Goal: Information Seeking & Learning: Compare options

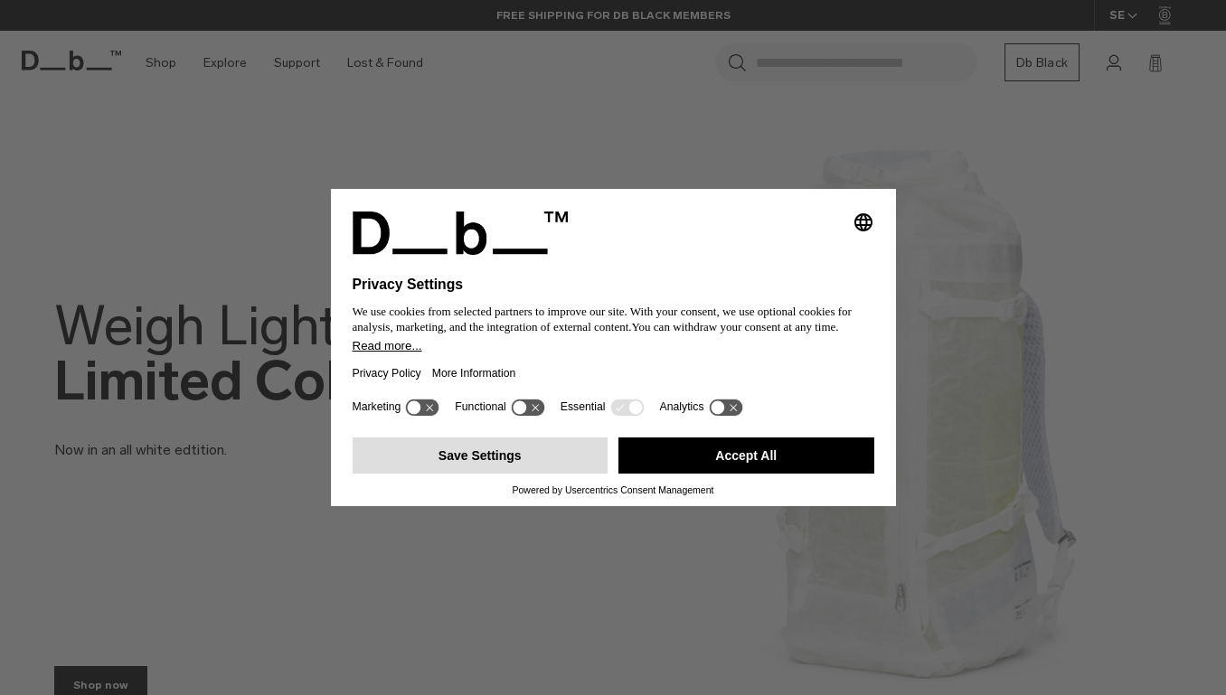
click at [493, 468] on button "Save Settings" at bounding box center [481, 455] width 256 height 36
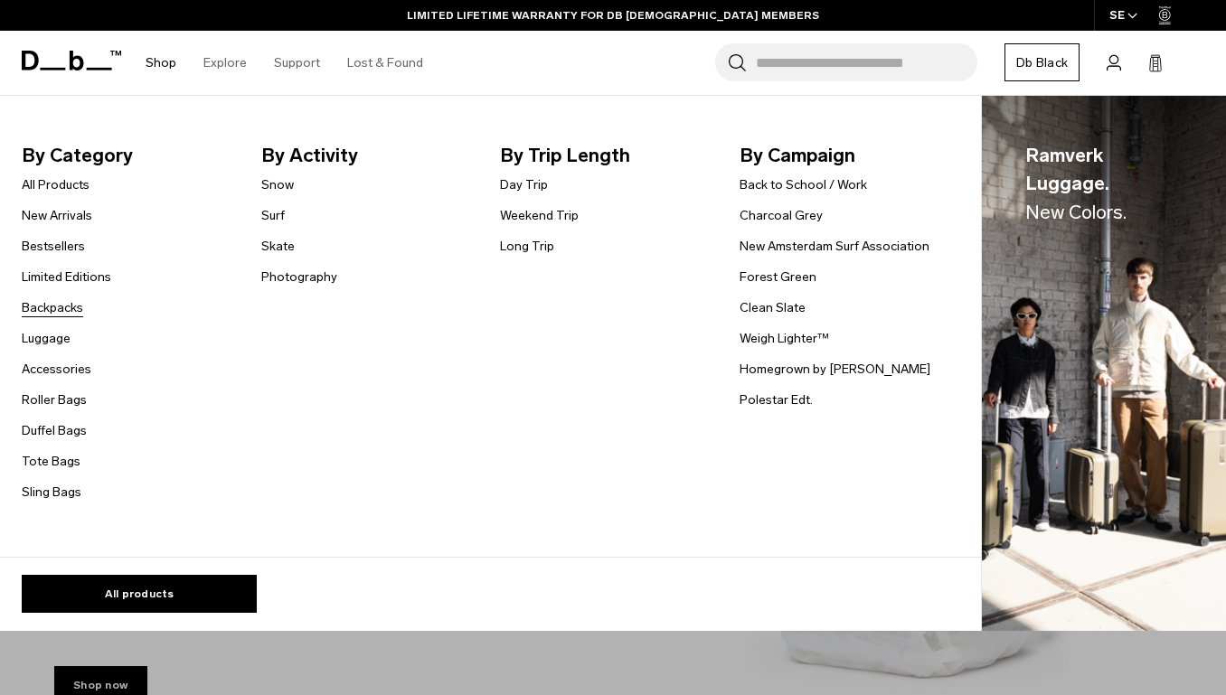
click at [62, 305] on link "Backpacks" at bounding box center [52, 307] width 61 height 19
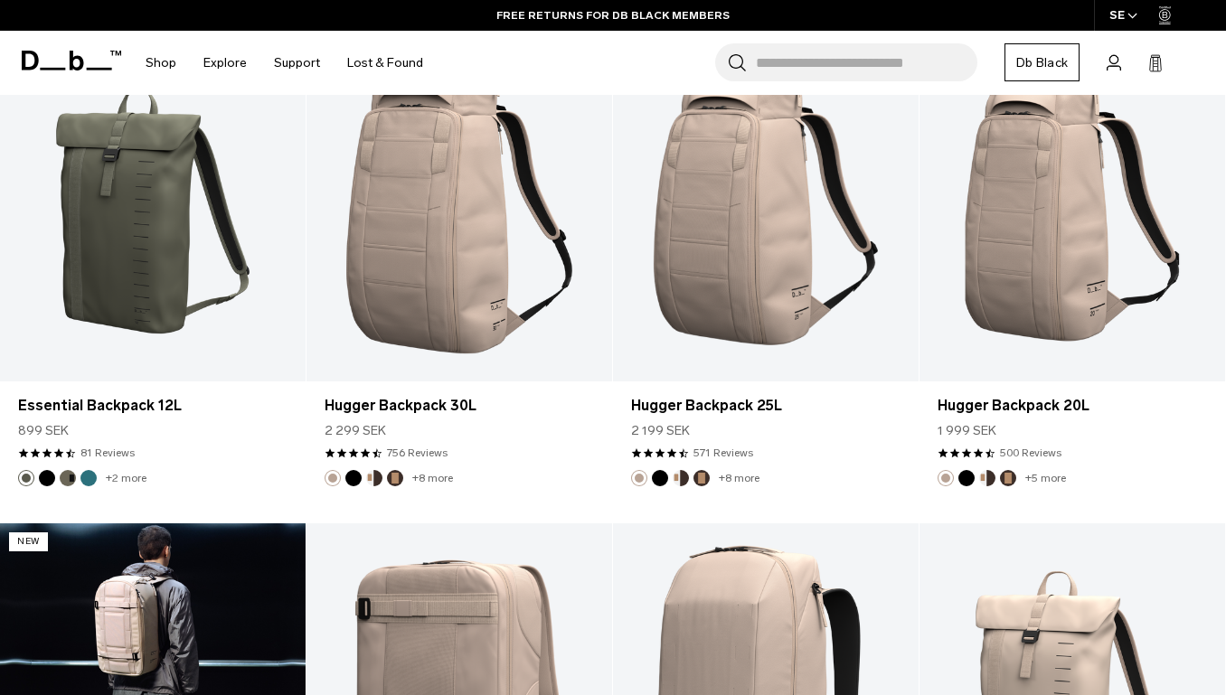
scroll to position [4239, 0]
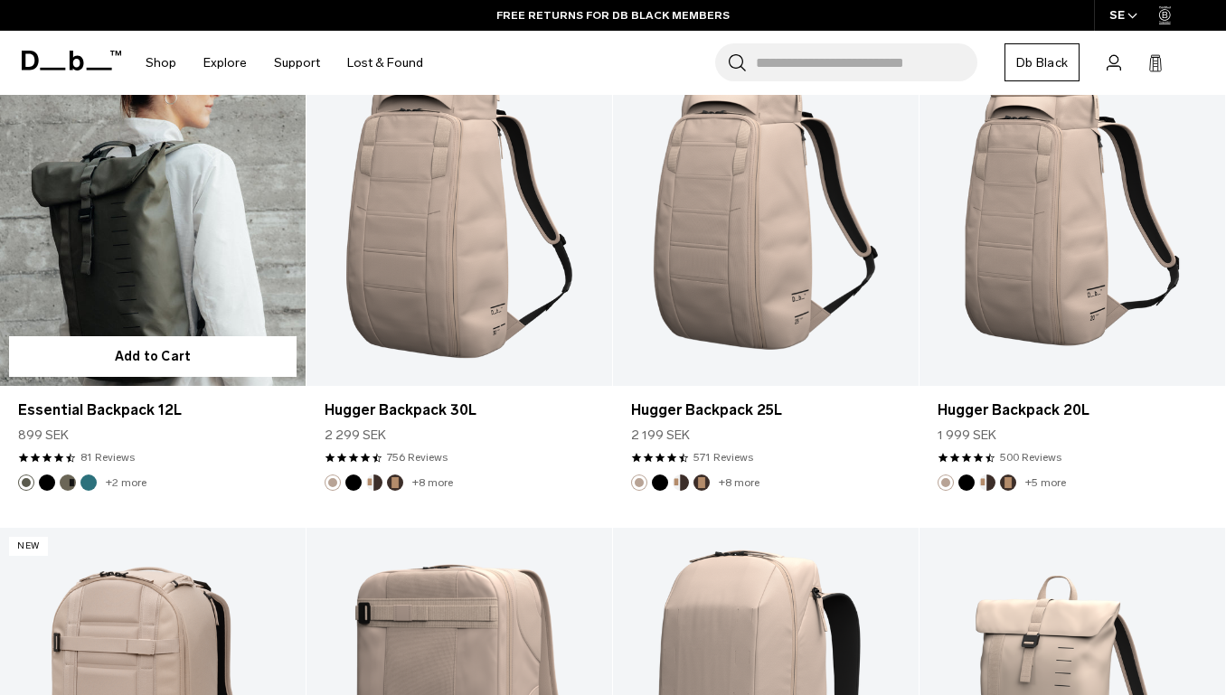
click at [154, 253] on link "Essential Backpack 12L" at bounding box center [153, 216] width 306 height 340
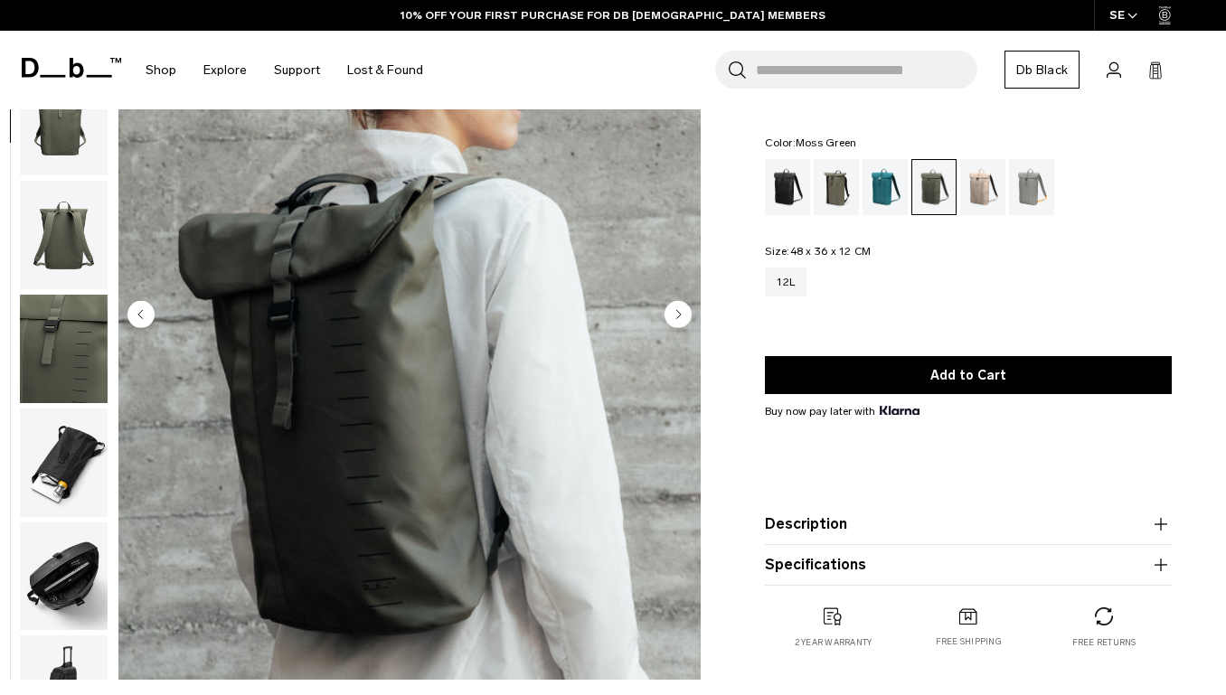
scroll to position [166, 0]
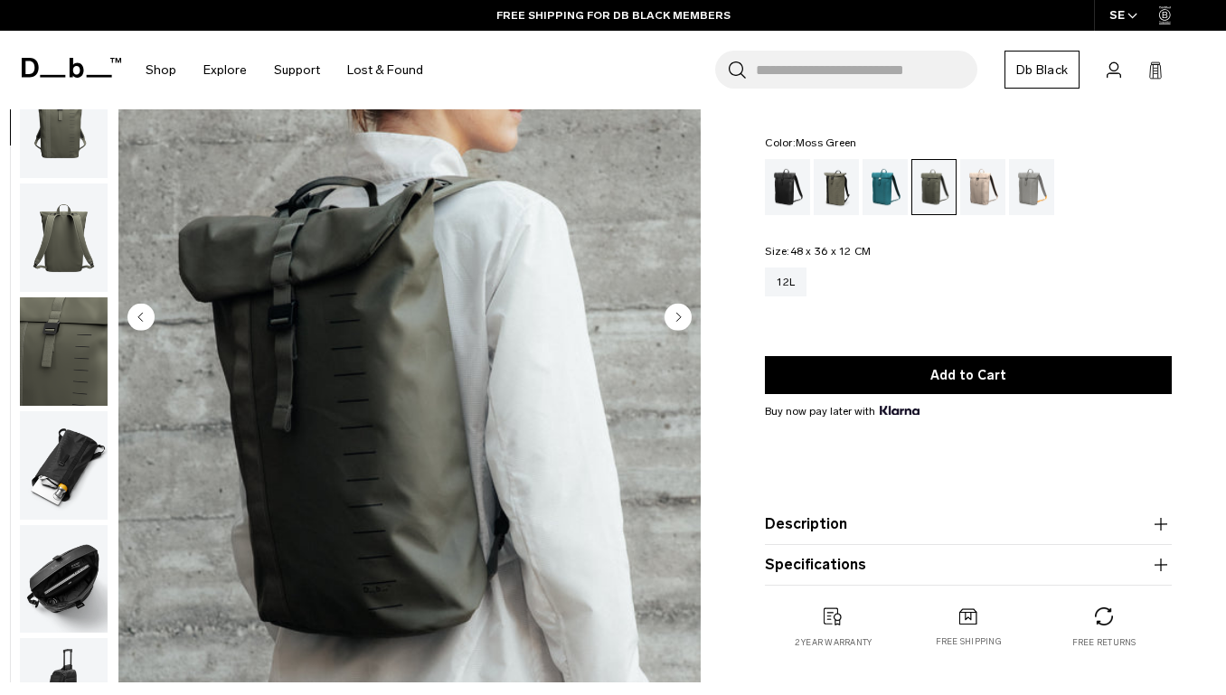
click at [680, 317] on icon "Next slide" at bounding box center [679, 317] width 5 height 8
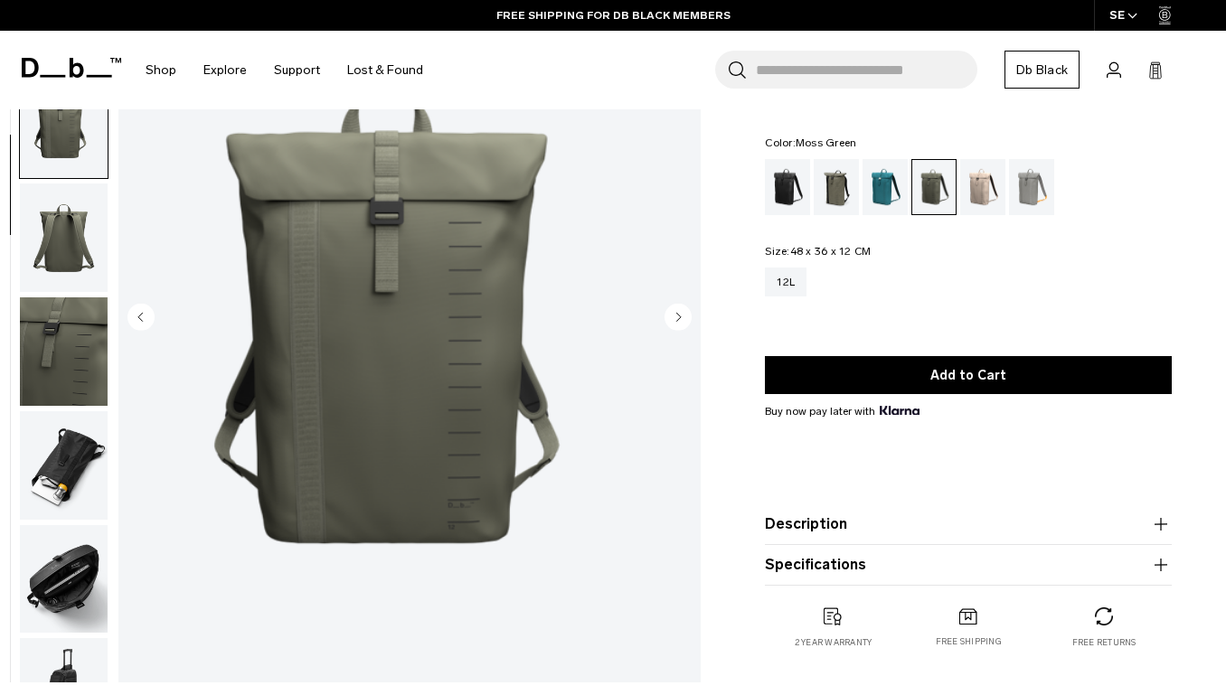
scroll to position [179, 0]
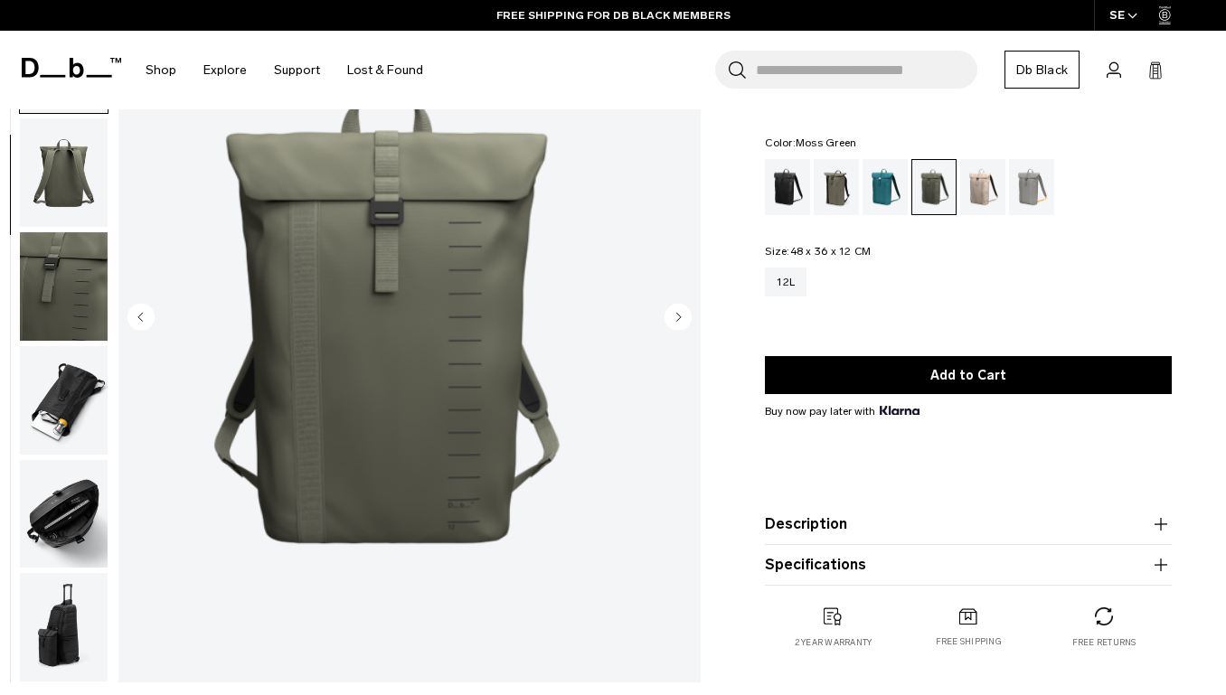
click at [680, 317] on icon "Next slide" at bounding box center [679, 317] width 5 height 8
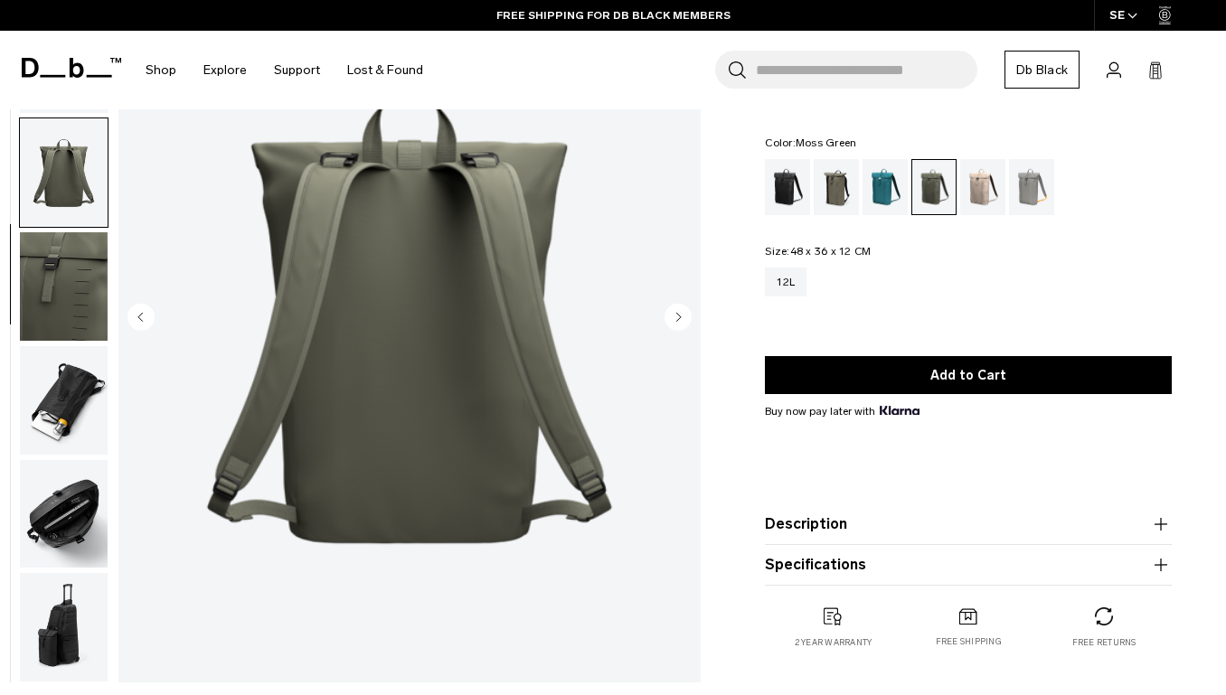
click at [680, 317] on icon "Next slide" at bounding box center [679, 317] width 5 height 8
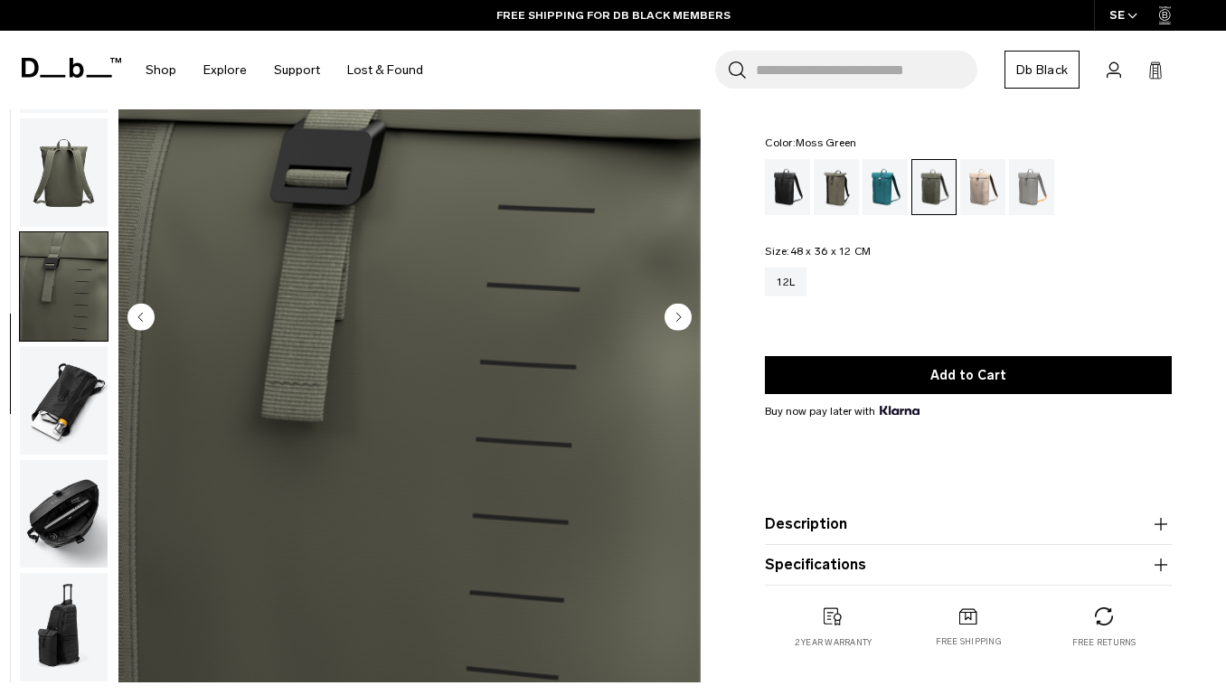
click at [680, 317] on icon "Next slide" at bounding box center [679, 317] width 5 height 8
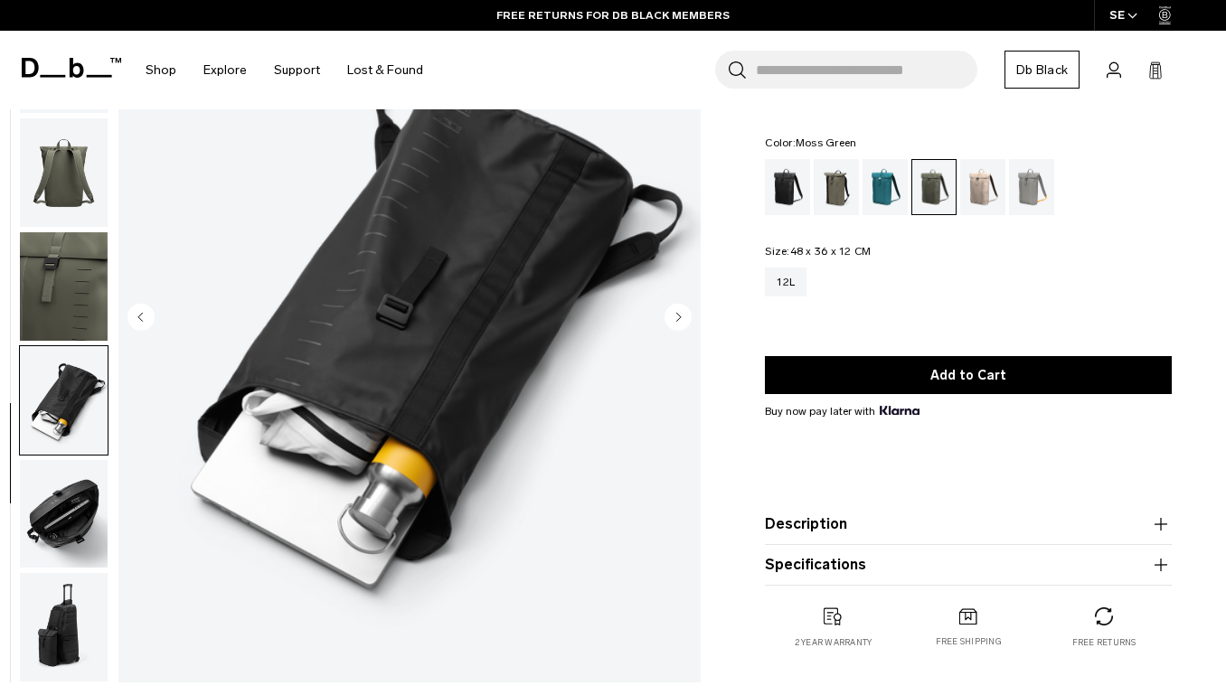
click at [680, 317] on icon "Next slide" at bounding box center [679, 317] width 5 height 8
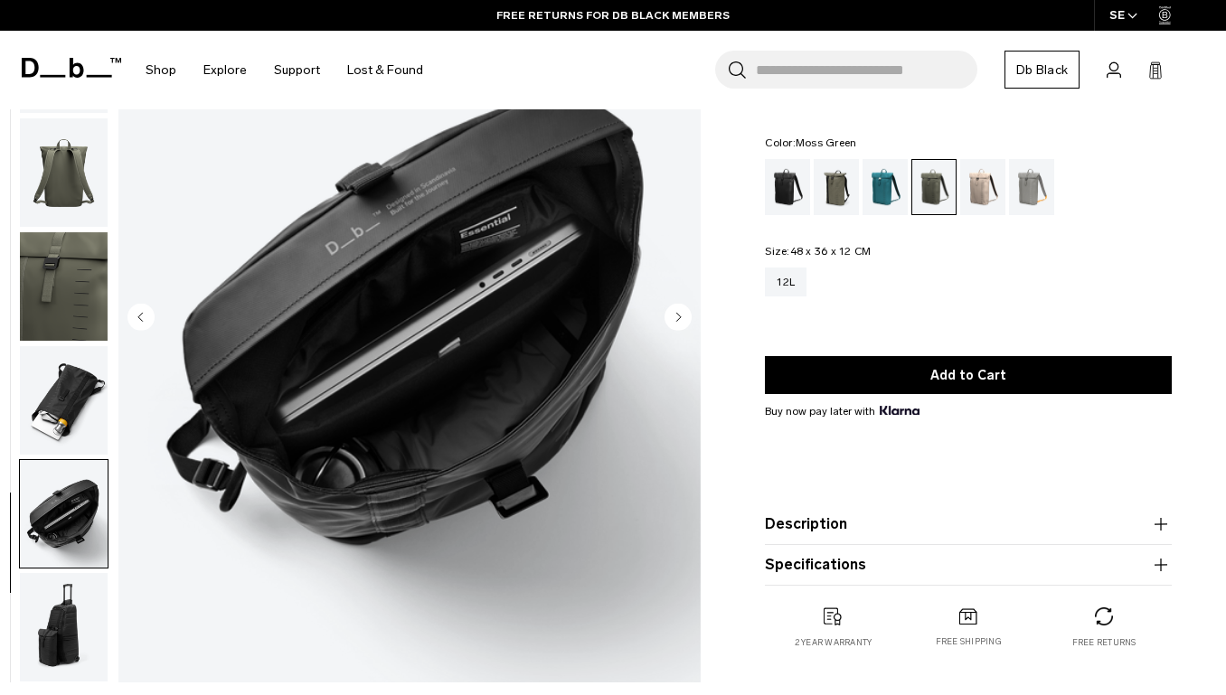
click at [680, 317] on icon "Next slide" at bounding box center [679, 317] width 5 height 8
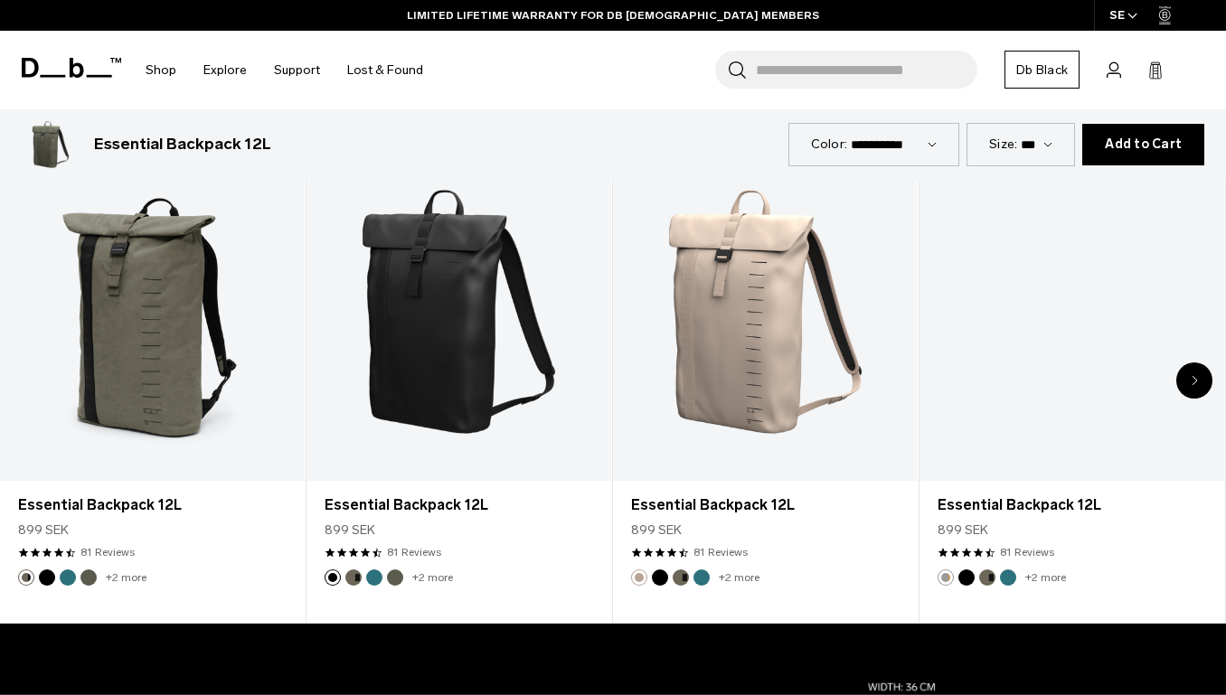
scroll to position [874, 0]
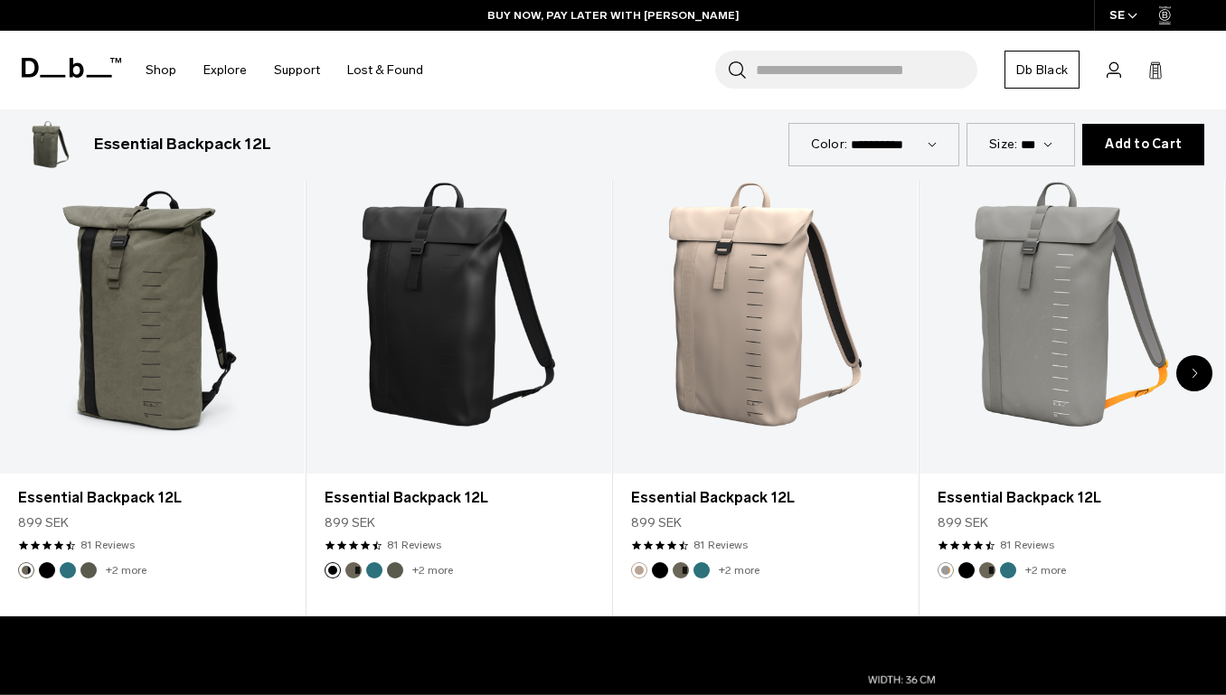
click at [1199, 381] on div "Next slide" at bounding box center [1194, 373] width 36 height 36
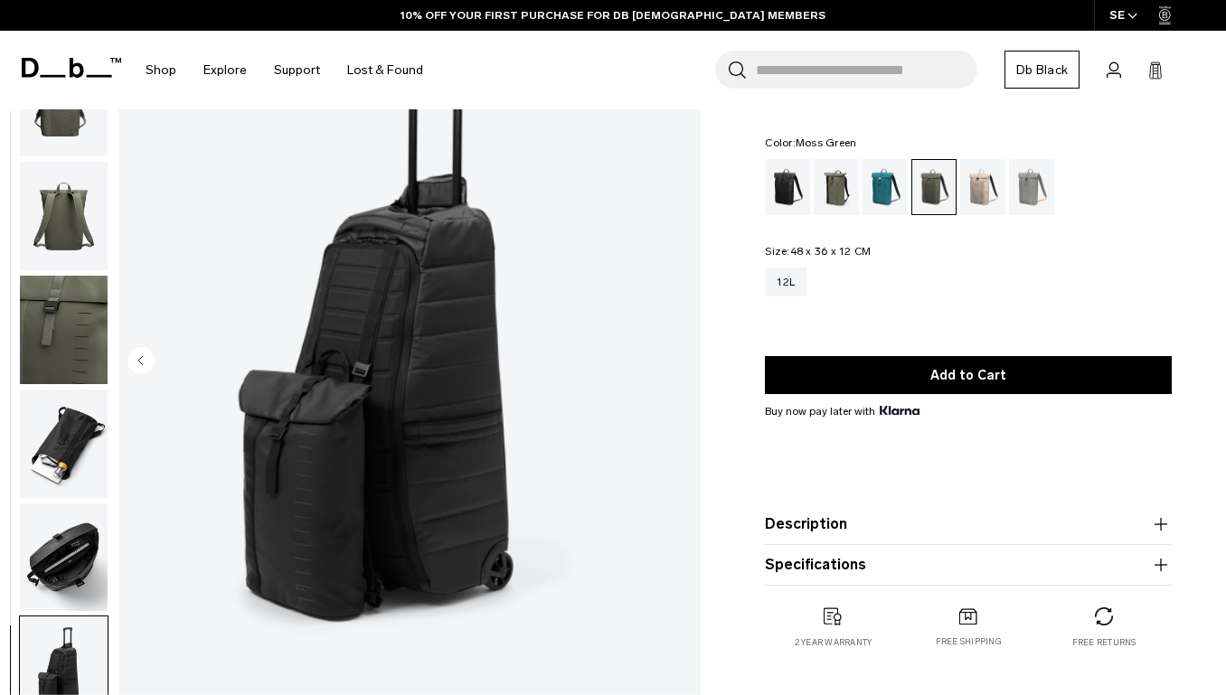
scroll to position [0, 0]
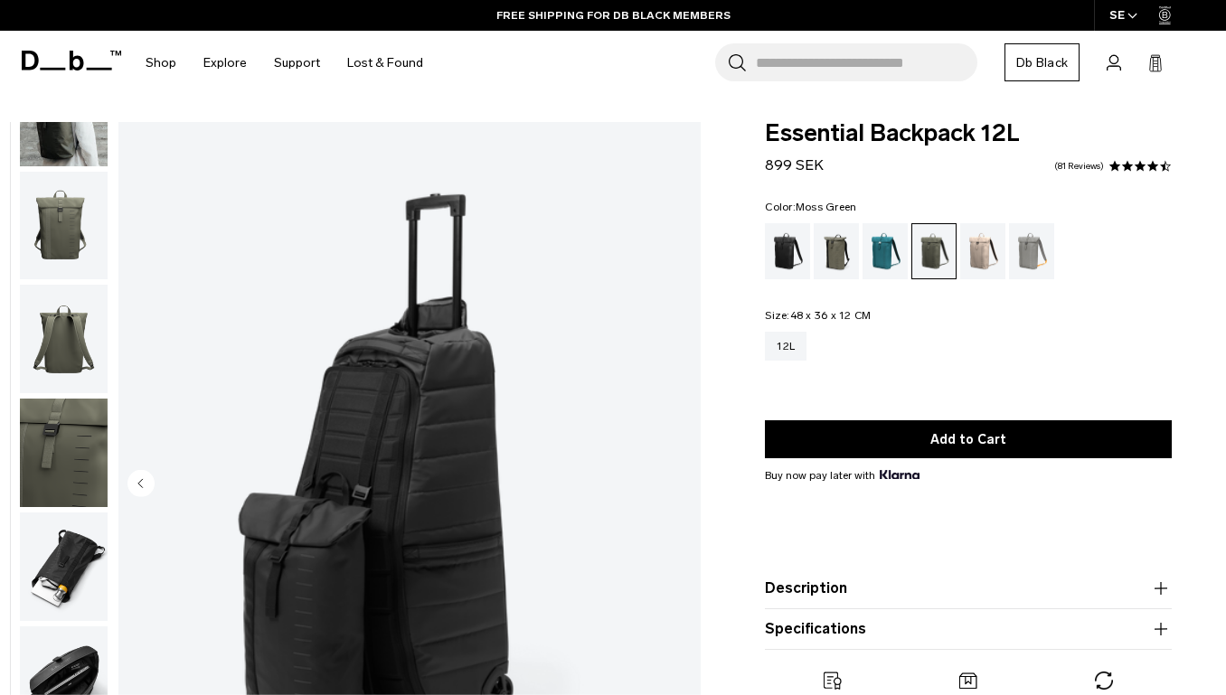
click at [61, 133] on img "button" at bounding box center [64, 112] width 88 height 108
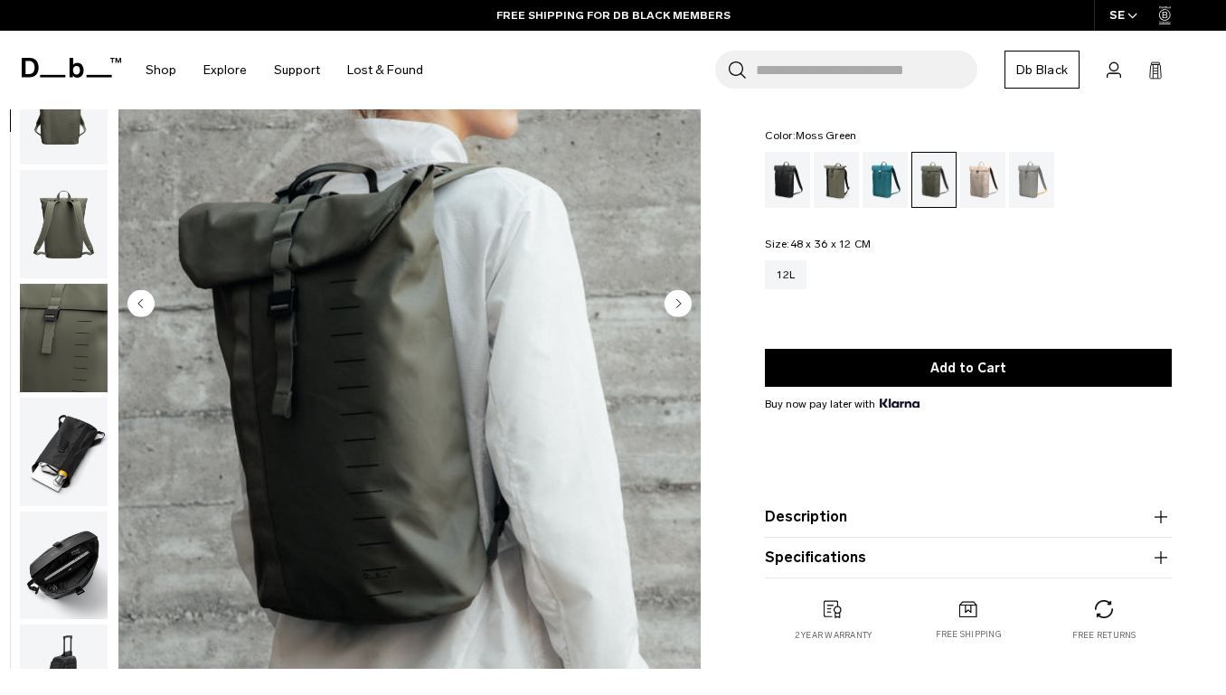
scroll to position [179, 0]
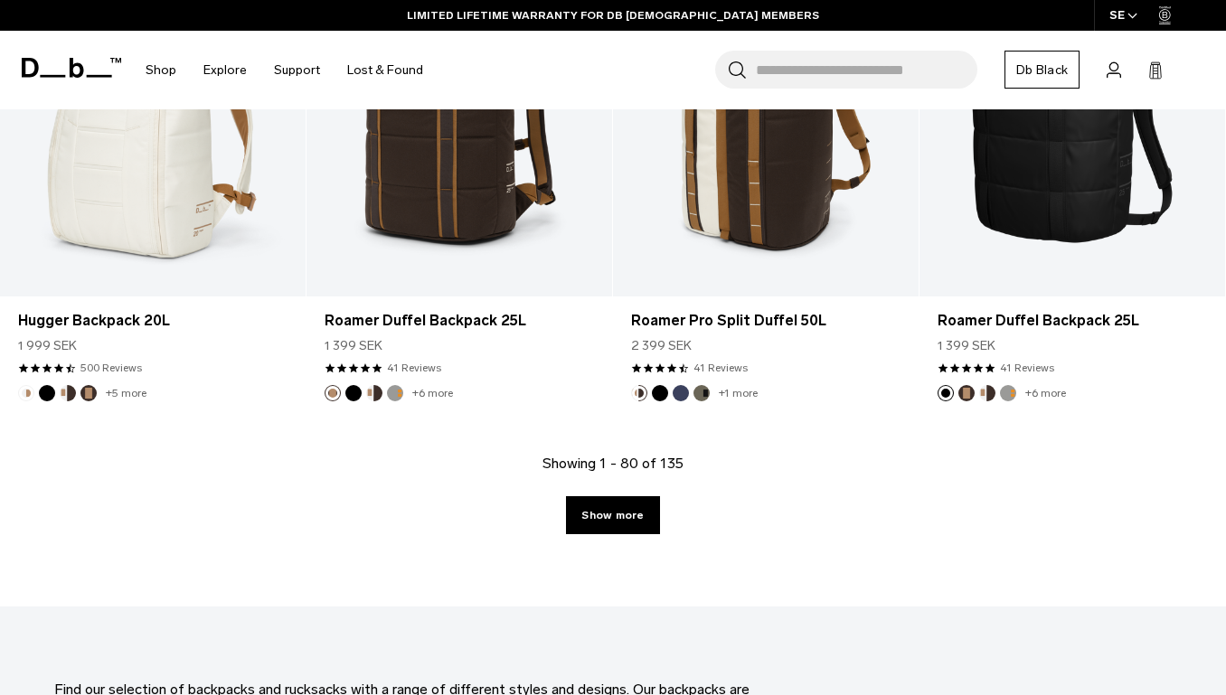
scroll to position [9631, 0]
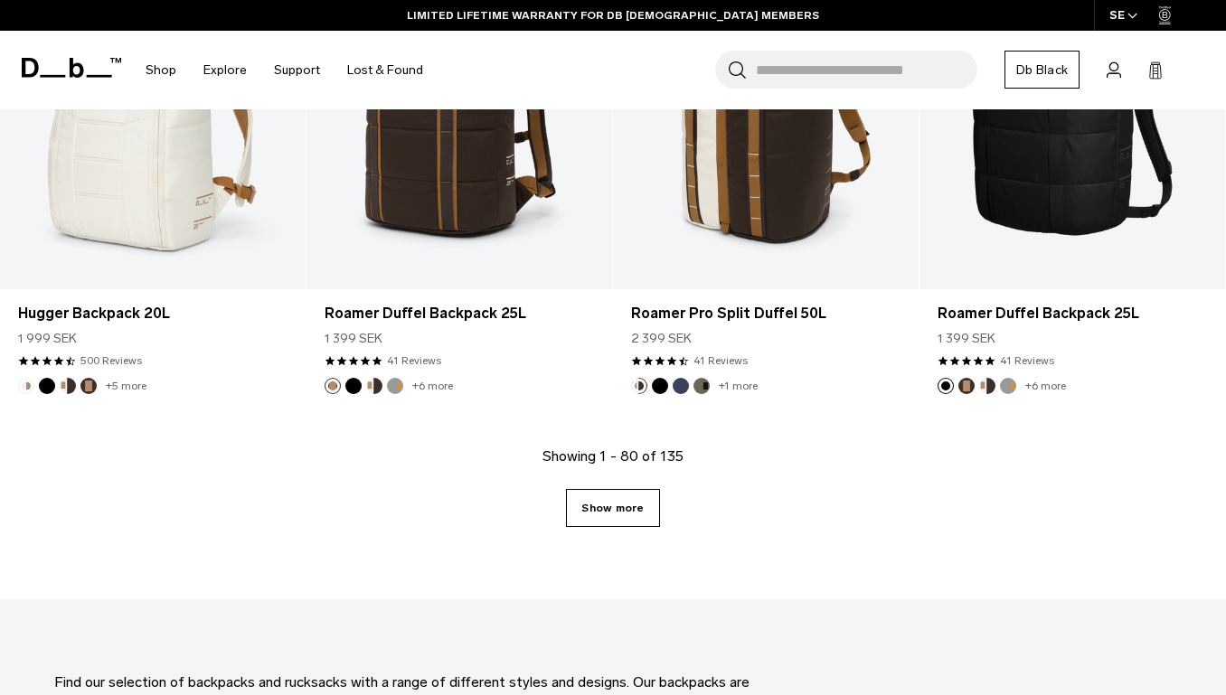
click at [611, 516] on link "Show more" at bounding box center [612, 508] width 93 height 38
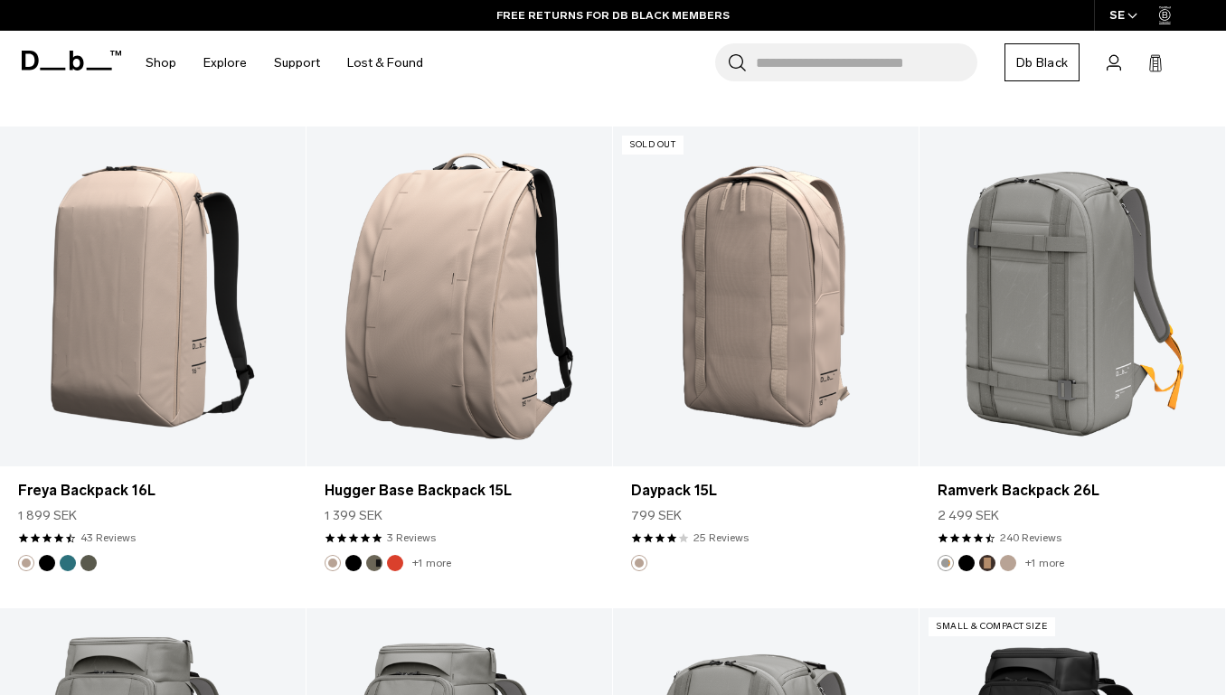
scroll to position [4518, 0]
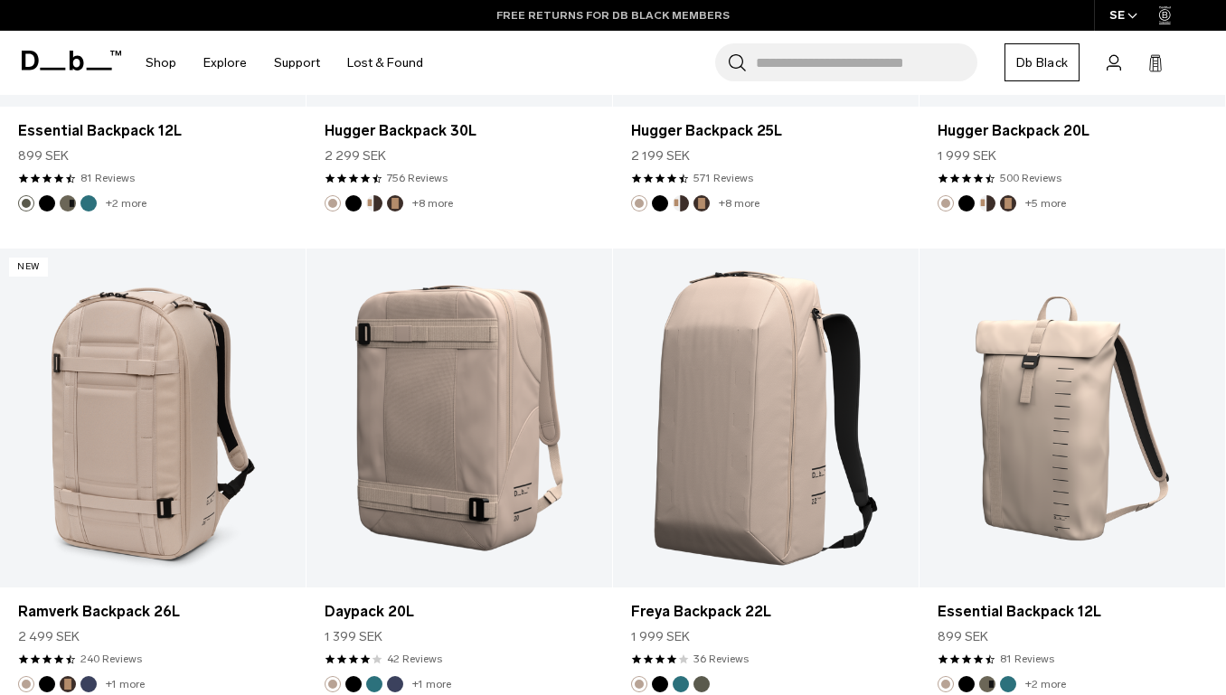
click at [576, 11] on link "FREE RETURNS FOR DB BLACK MEMBERS" at bounding box center [612, 15] width 233 height 16
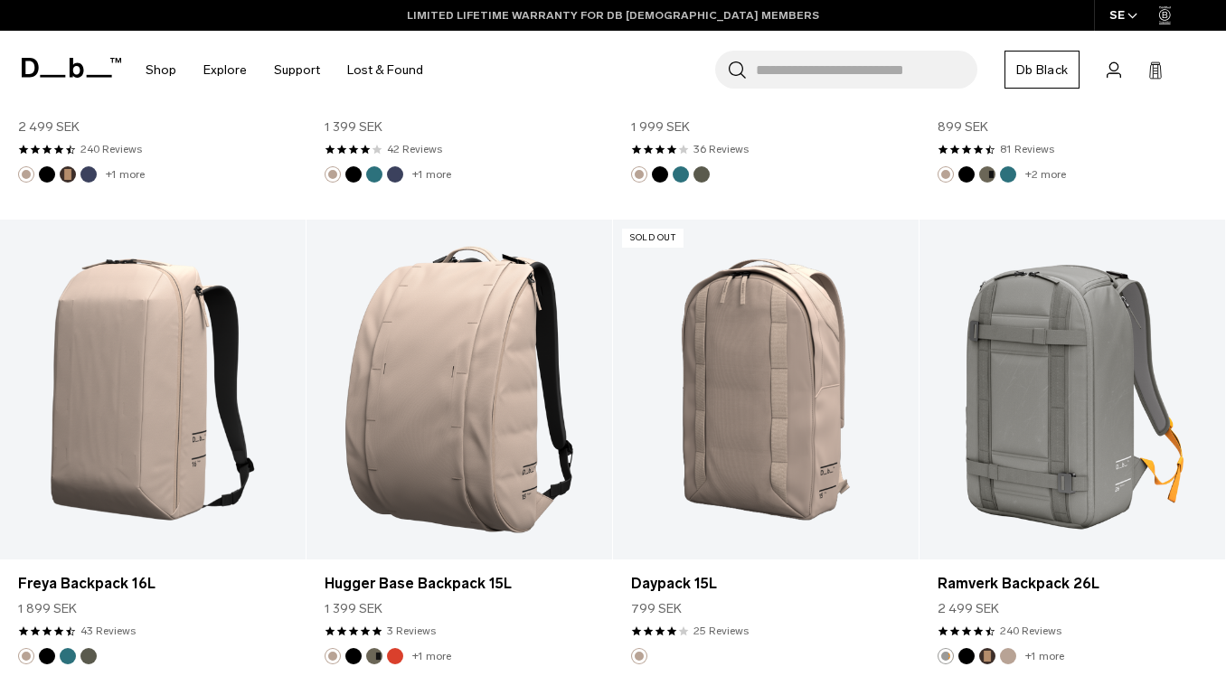
click at [537, 16] on link "LIMITED LIFETIME WARRANTY FOR DB [DEMOGRAPHIC_DATA] MEMBERS" at bounding box center [613, 15] width 412 height 16
click at [537, 16] on link "BUY NOW, PAY LATER WITH [PERSON_NAME]" at bounding box center [613, 15] width 252 height 16
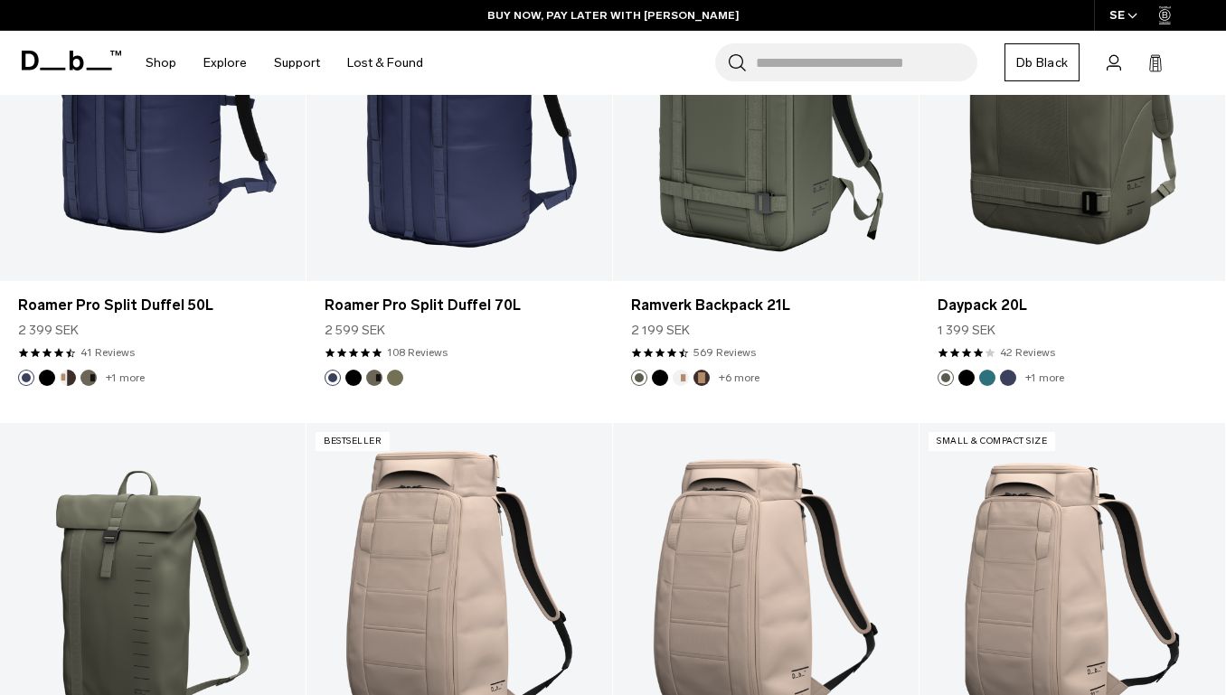
scroll to position [2819, 0]
